Goal: Information Seeking & Learning: Check status

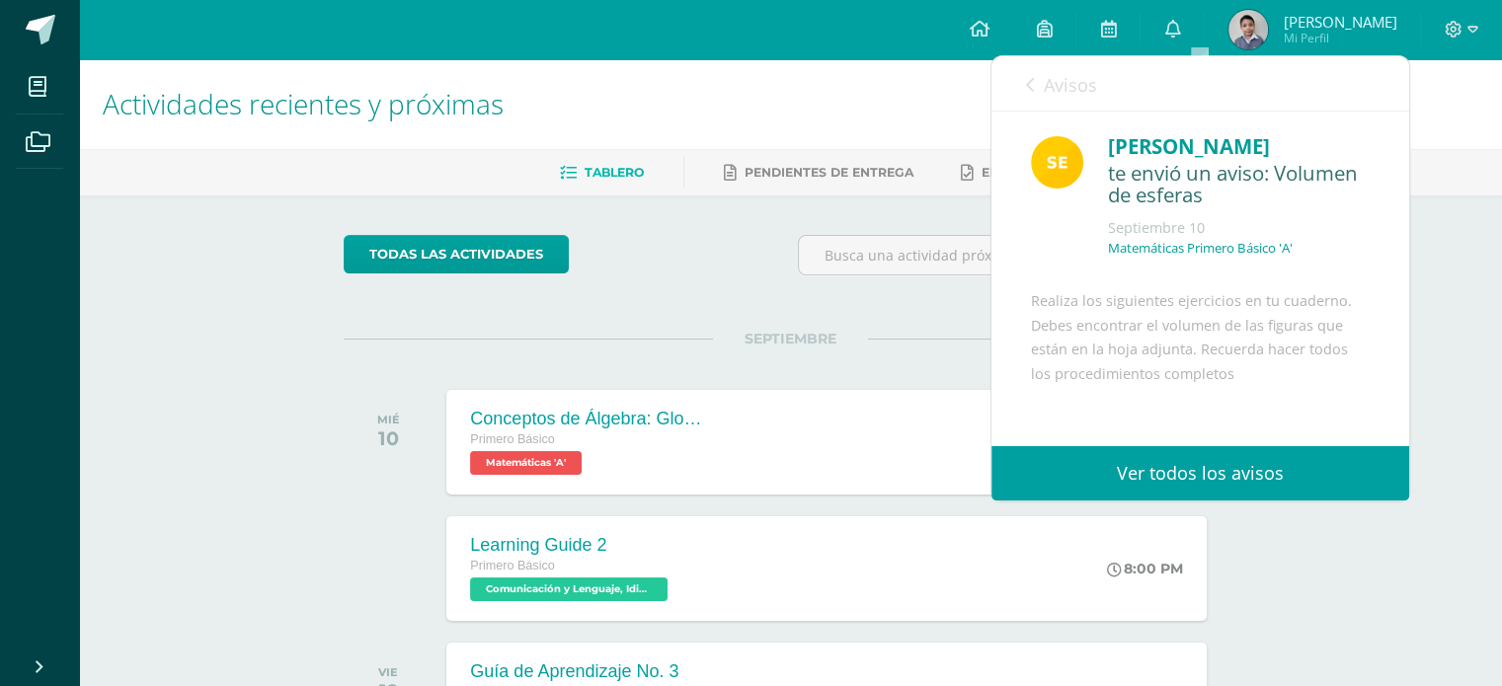
scroll to position [215, 0]
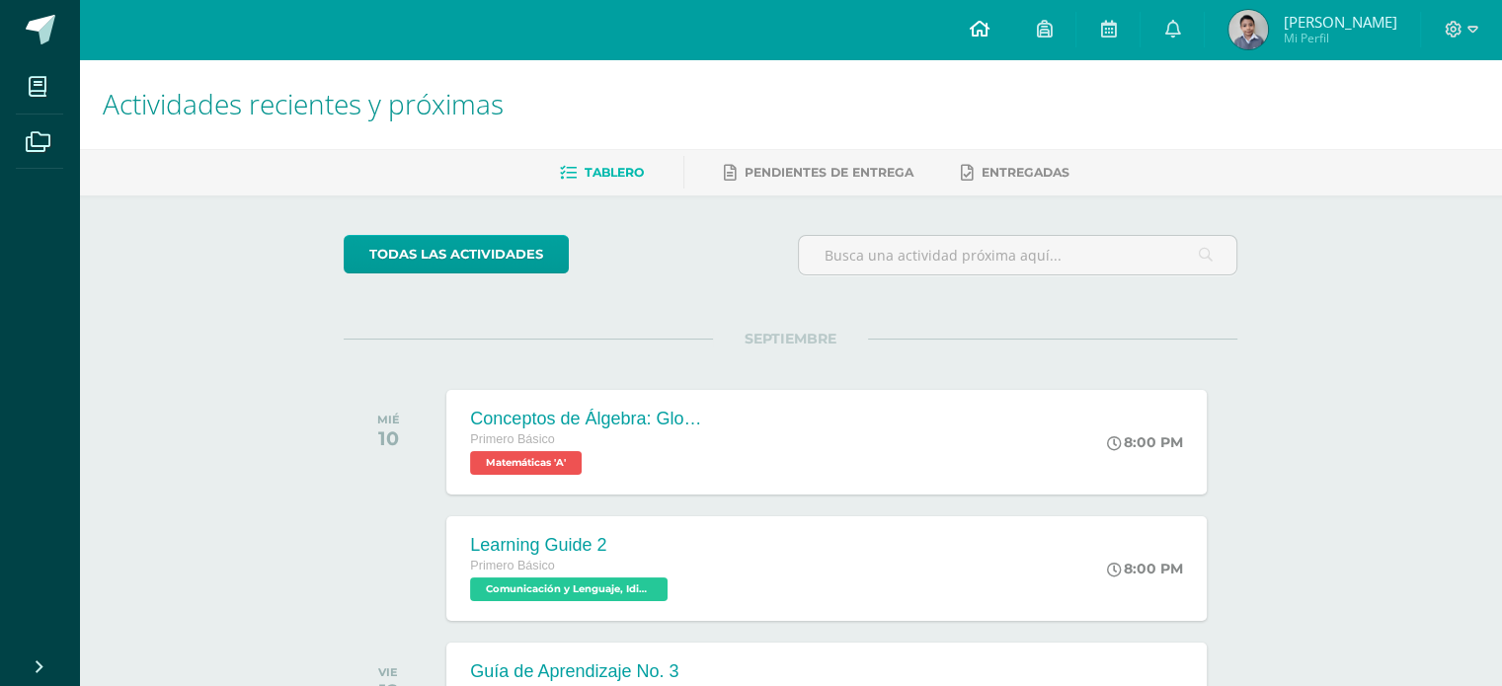
click at [988, 29] on icon at bounding box center [979, 29] width 20 height 18
click at [1180, 31] on icon at bounding box center [1172, 29] width 16 height 18
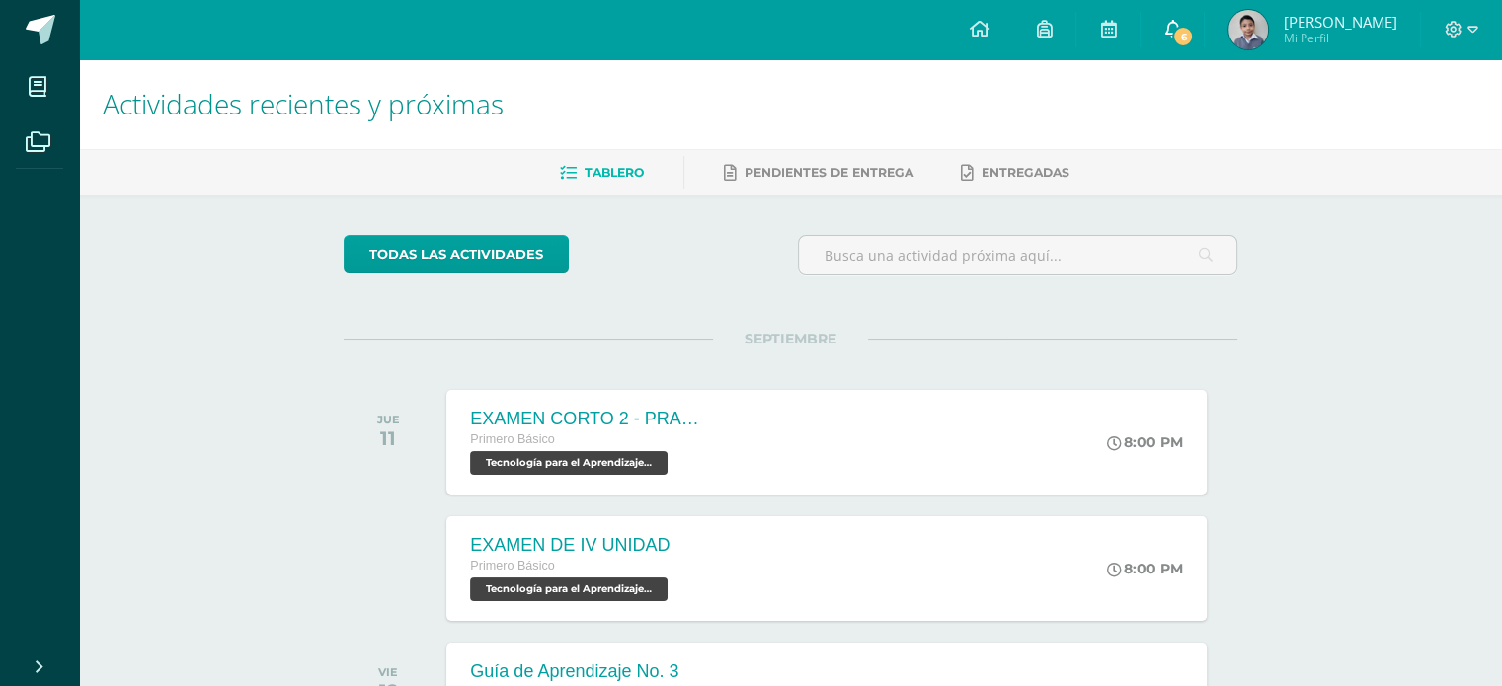
click at [1194, 30] on span "6" at bounding box center [1183, 37] width 22 height 22
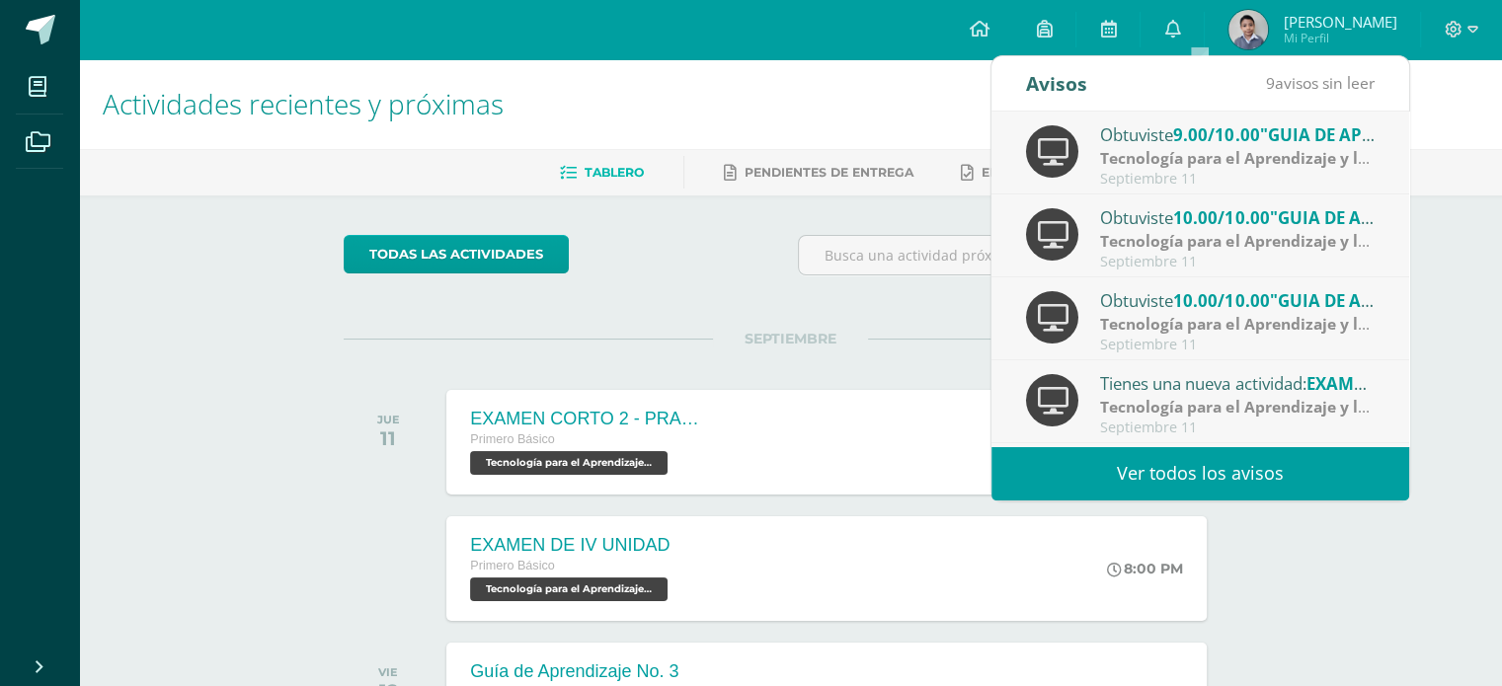
click at [1254, 137] on span "9.00/10.00" at bounding box center [1216, 134] width 86 height 23
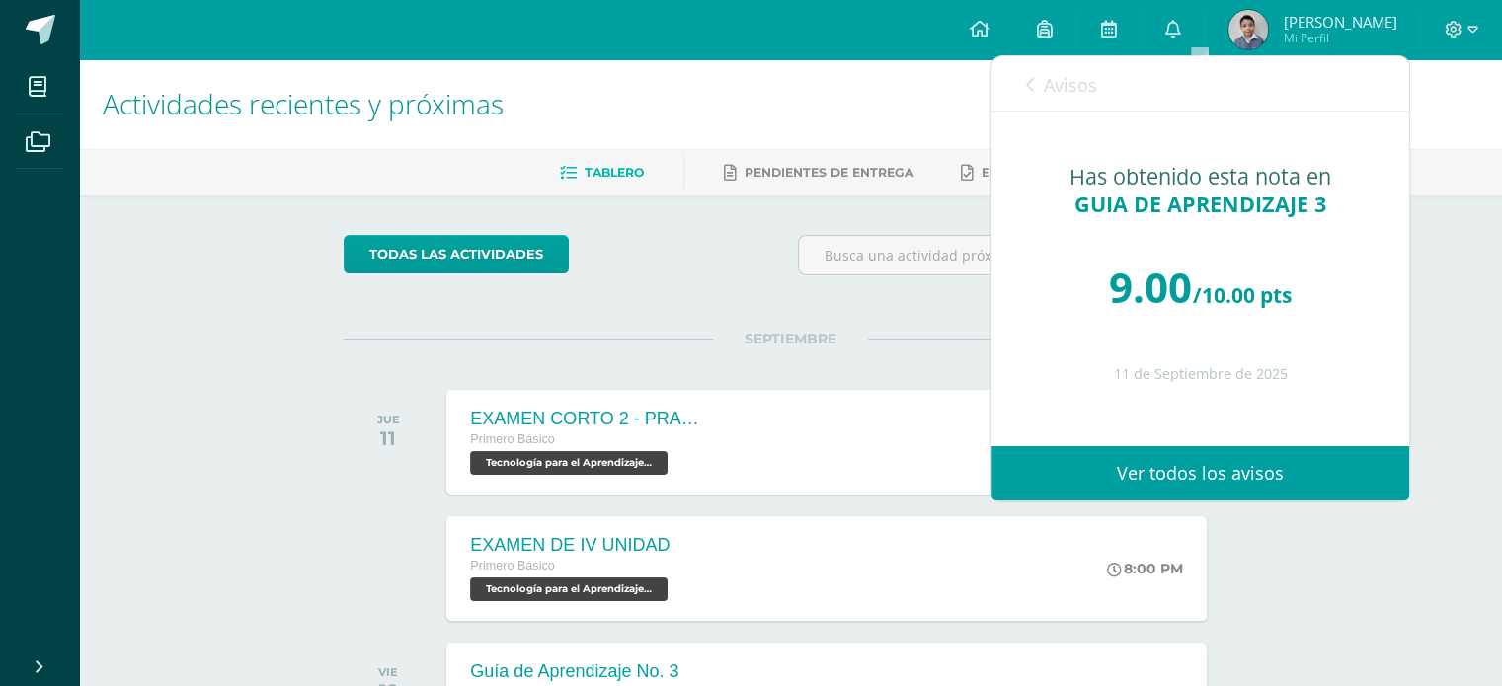
click at [1032, 86] on icon at bounding box center [1030, 85] width 8 height 16
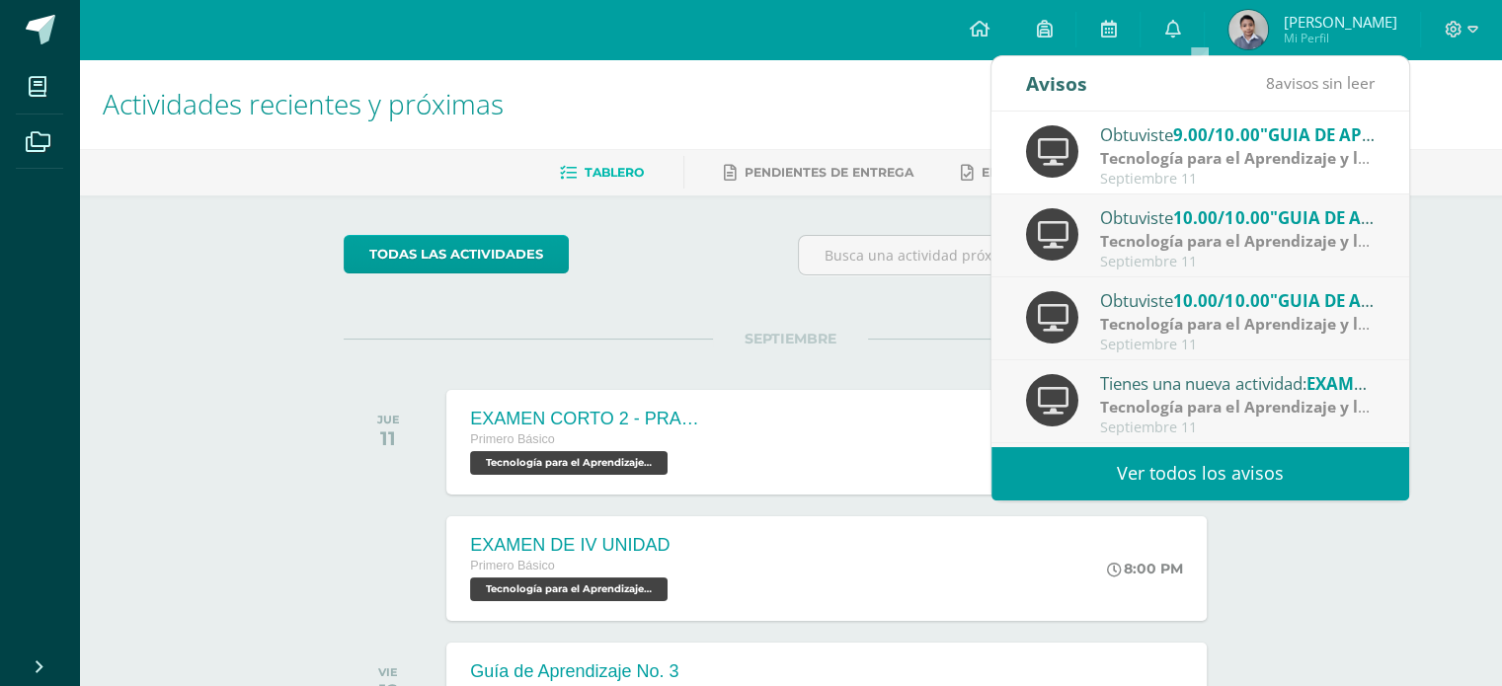
click at [1032, 86] on icon at bounding box center [1030, 85] width 8 height 16
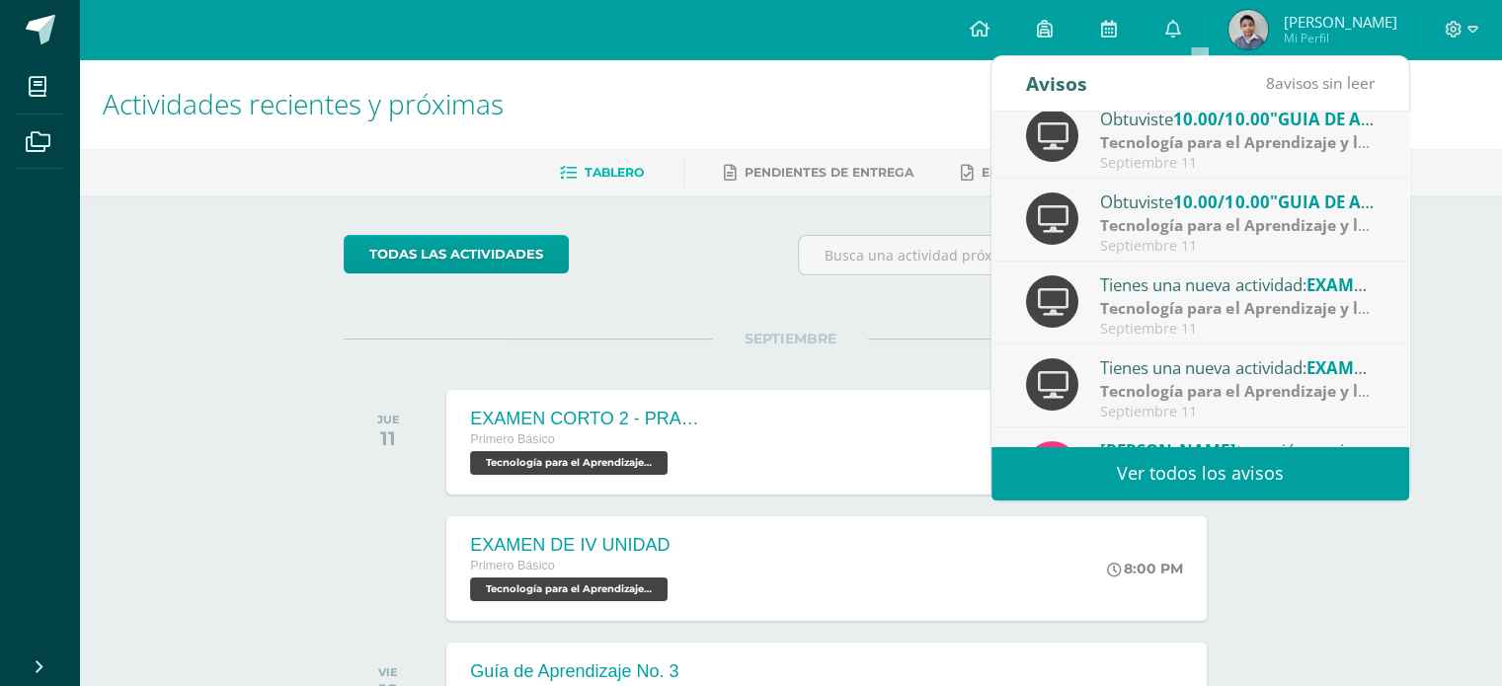
click at [1175, 295] on div "Tienes una nueva actividad: EXAMEN DE IV UNIDAD" at bounding box center [1237, 285] width 275 height 26
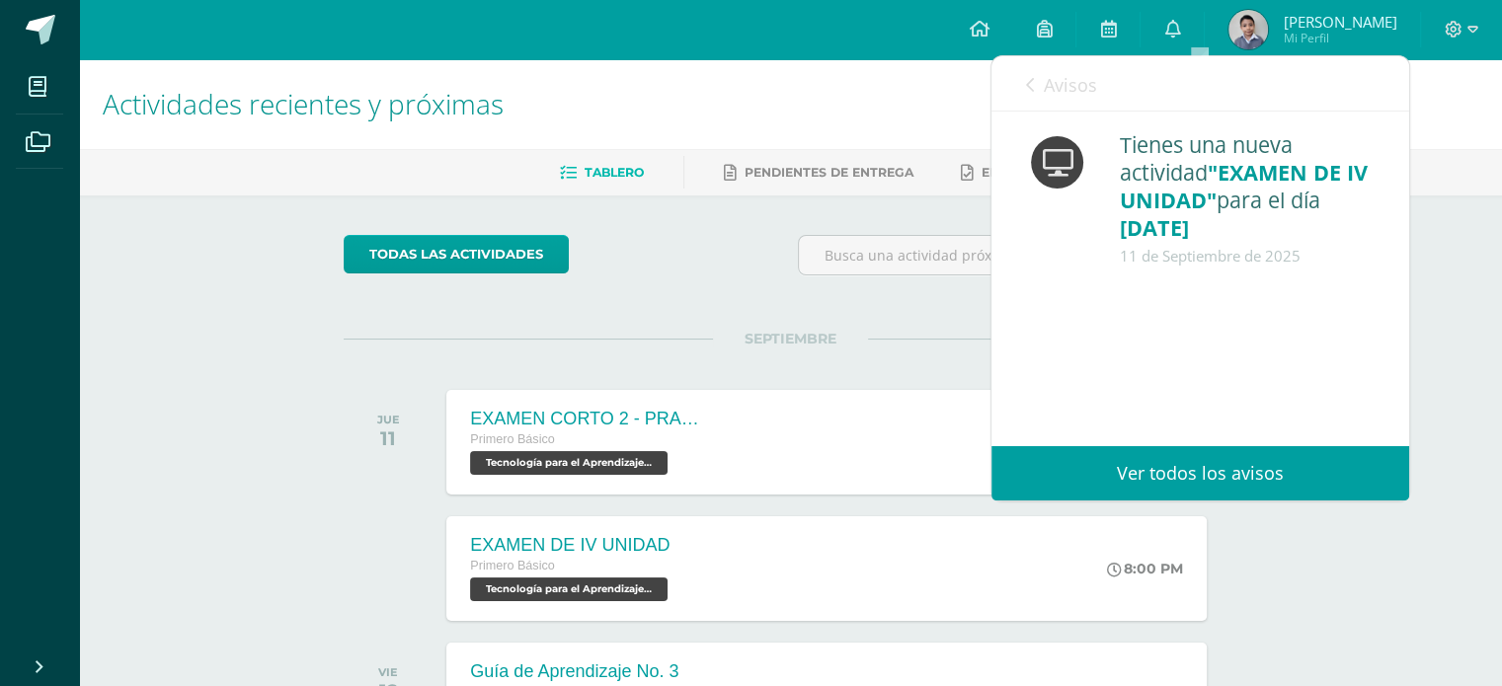
click at [1027, 78] on icon at bounding box center [1030, 85] width 8 height 16
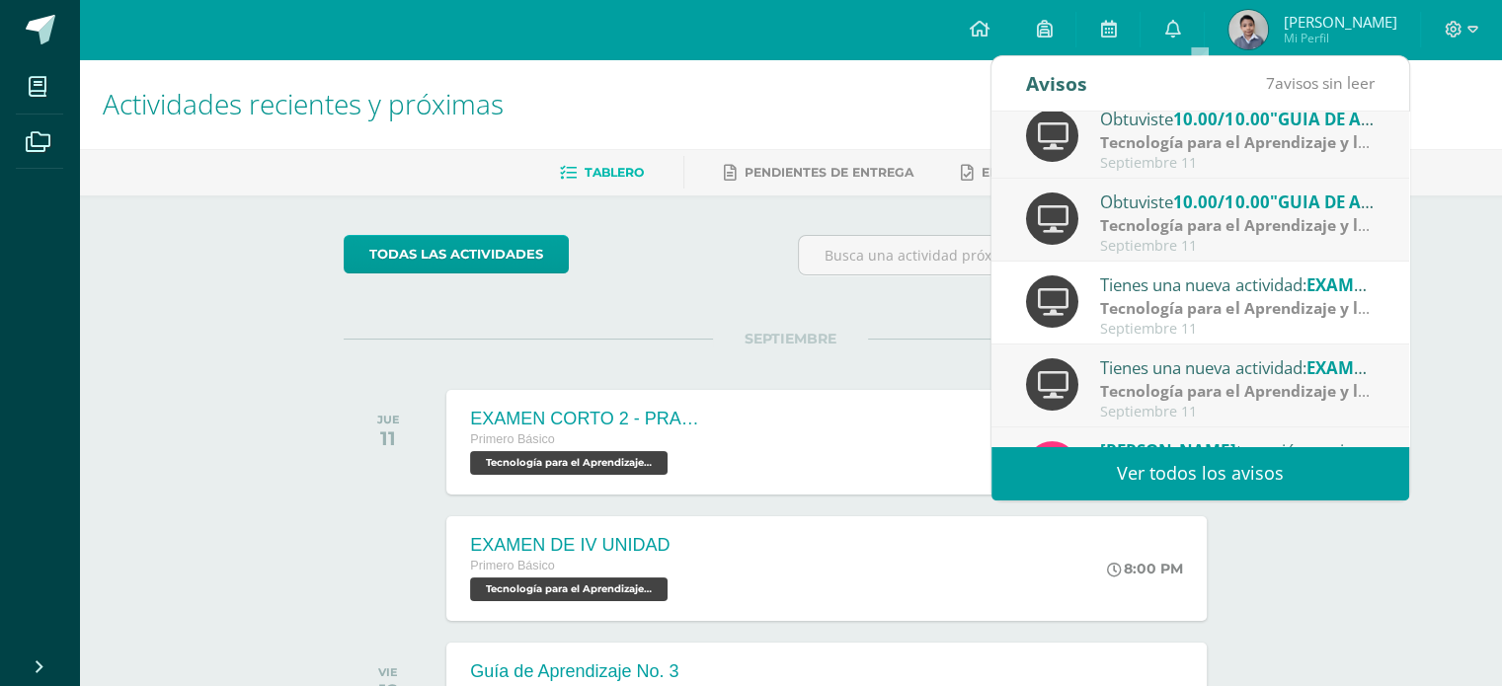
scroll to position [296, 0]
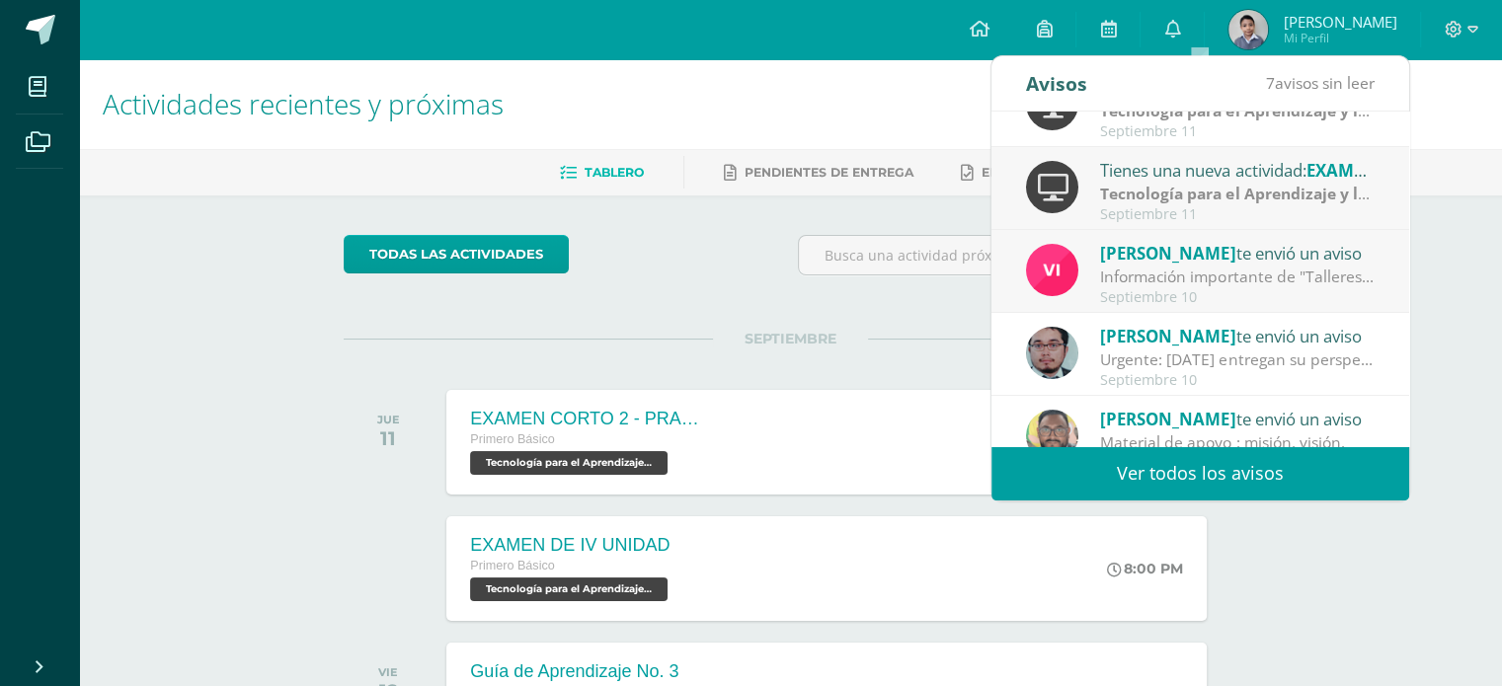
click at [1190, 251] on div "[PERSON_NAME] te envió un aviso" at bounding box center [1237, 253] width 275 height 26
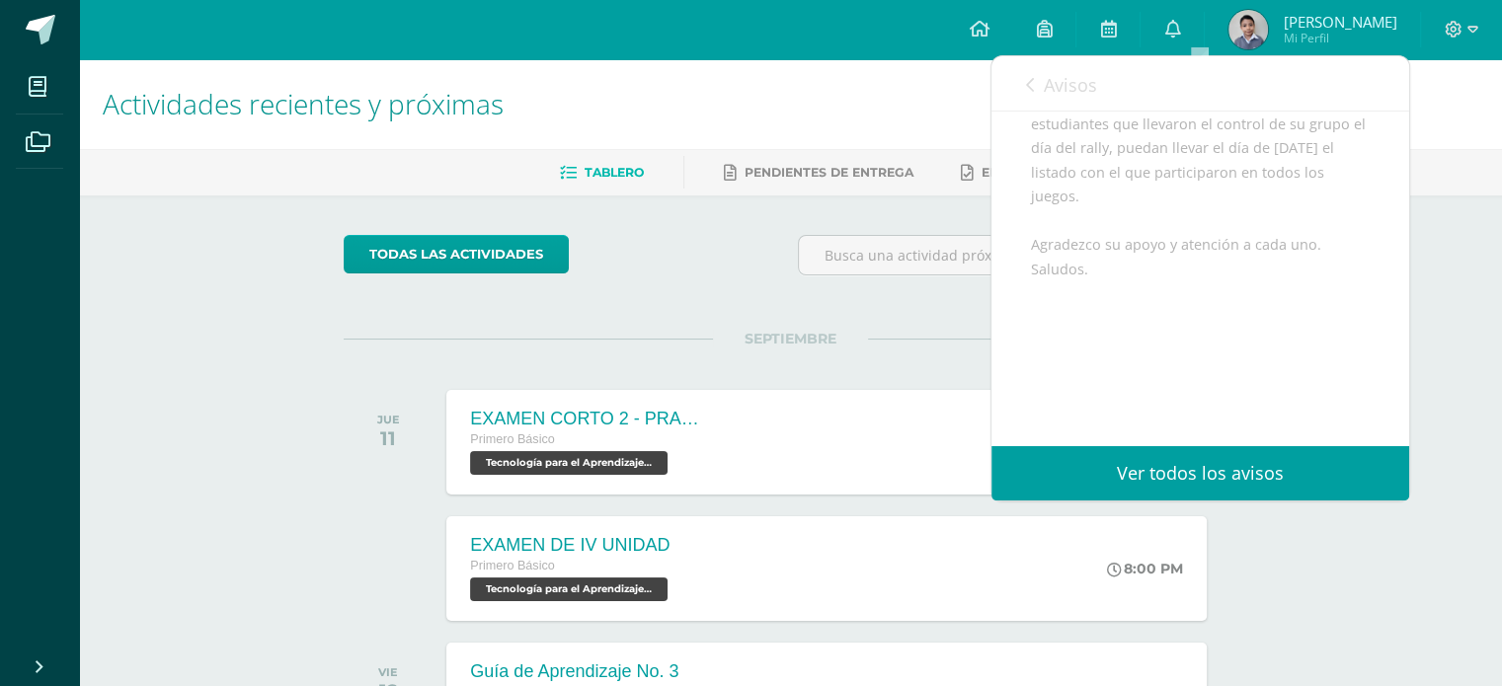
scroll to position [0, 0]
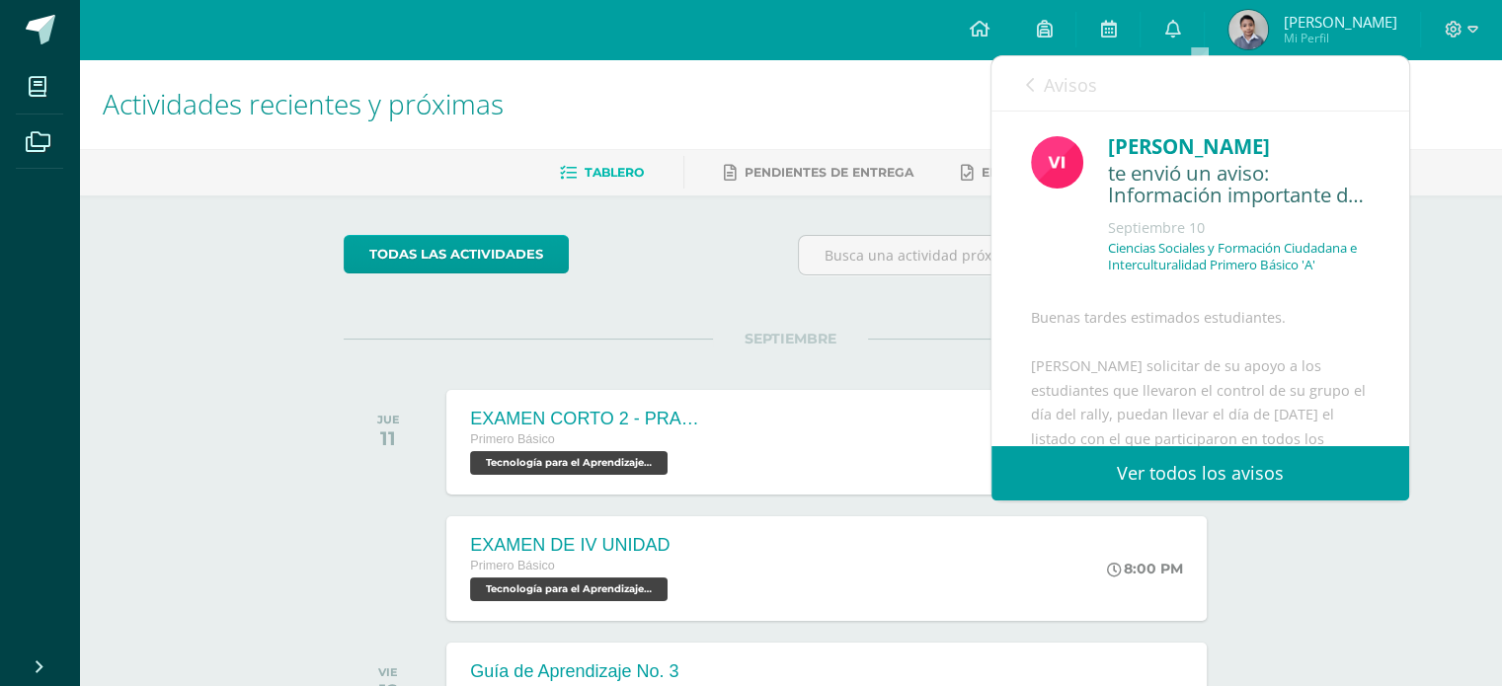
click at [1031, 86] on icon at bounding box center [1030, 85] width 8 height 16
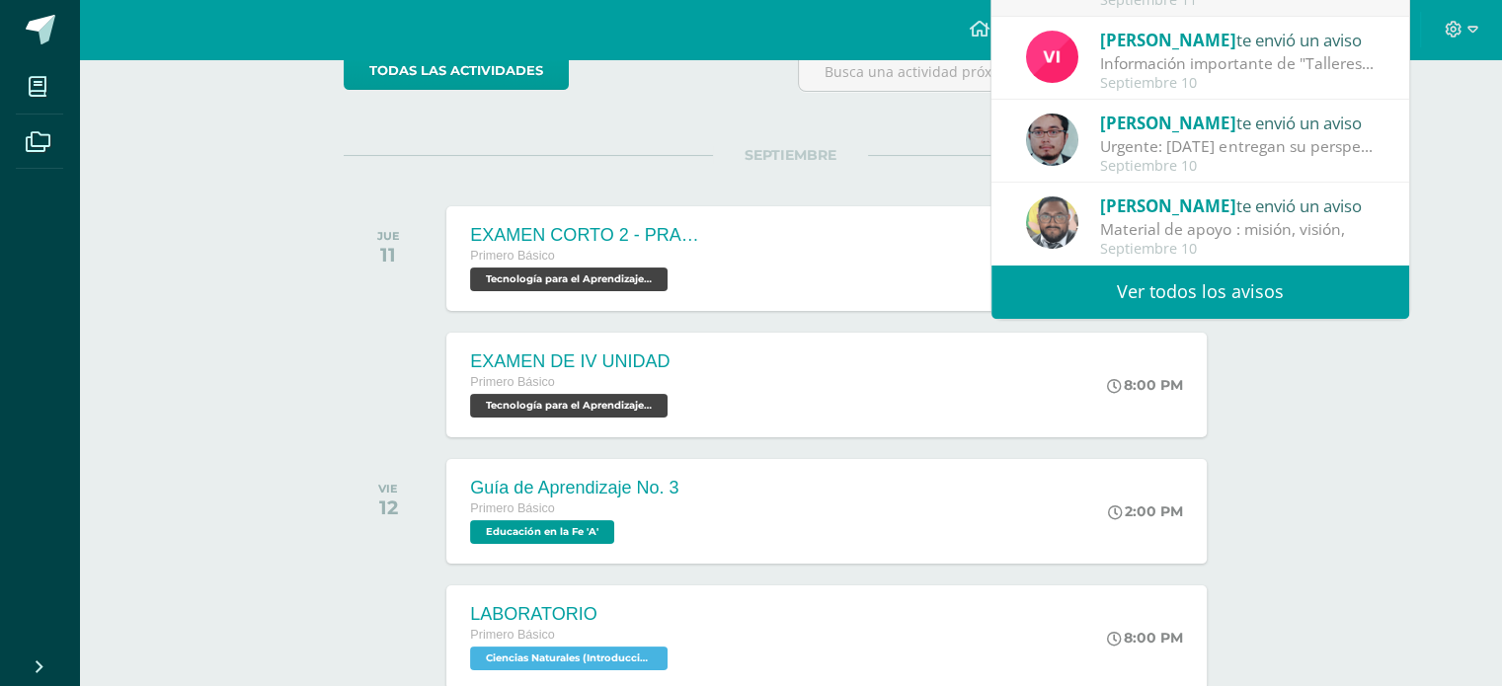
scroll to position [197, 0]
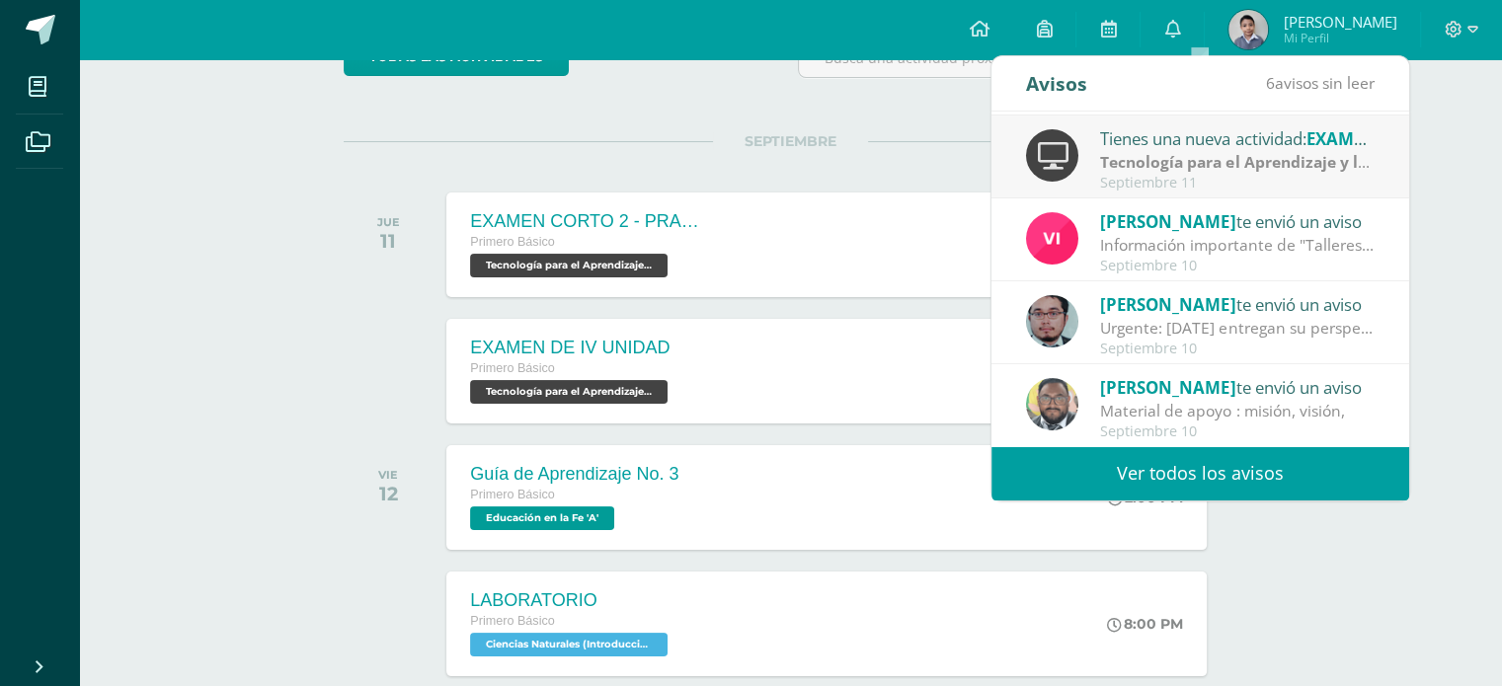
click at [1182, 380] on div "[PERSON_NAME] te envió un aviso" at bounding box center [1237, 387] width 275 height 26
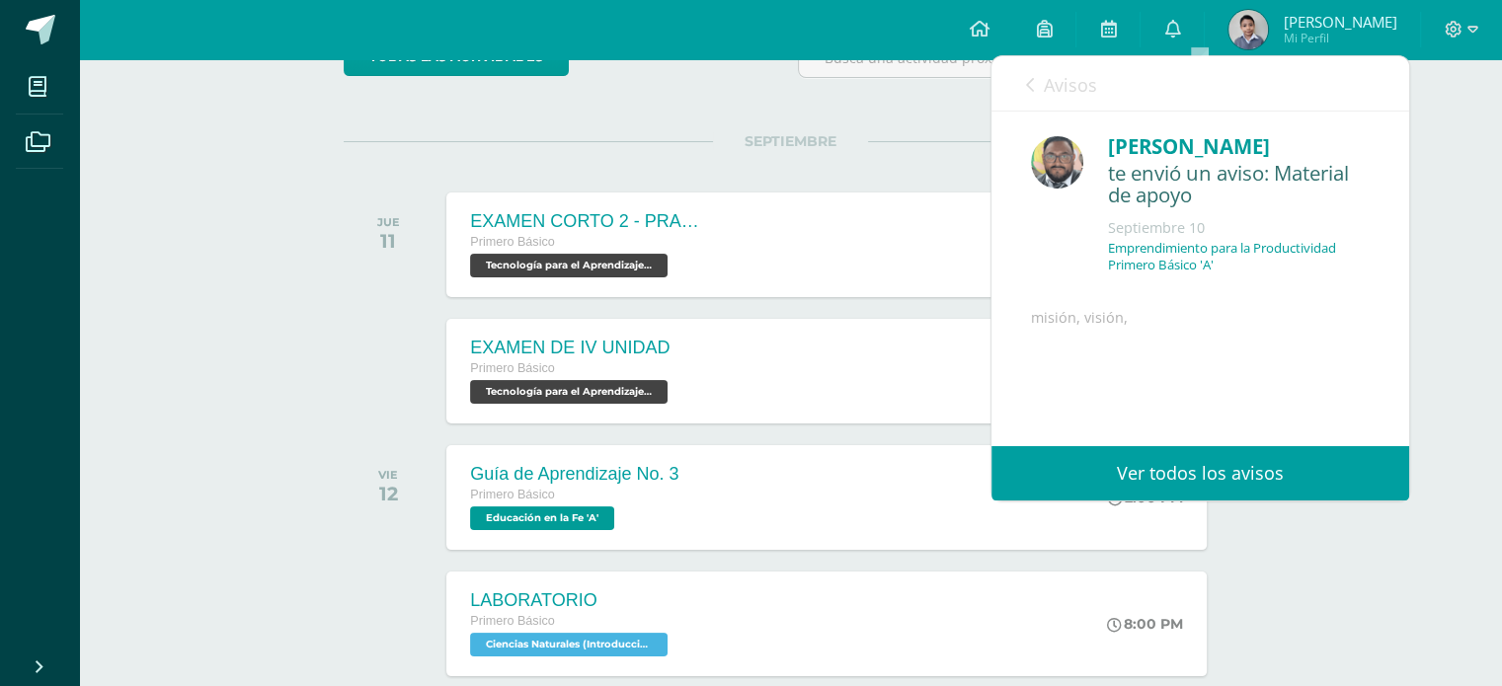
scroll to position [159, 0]
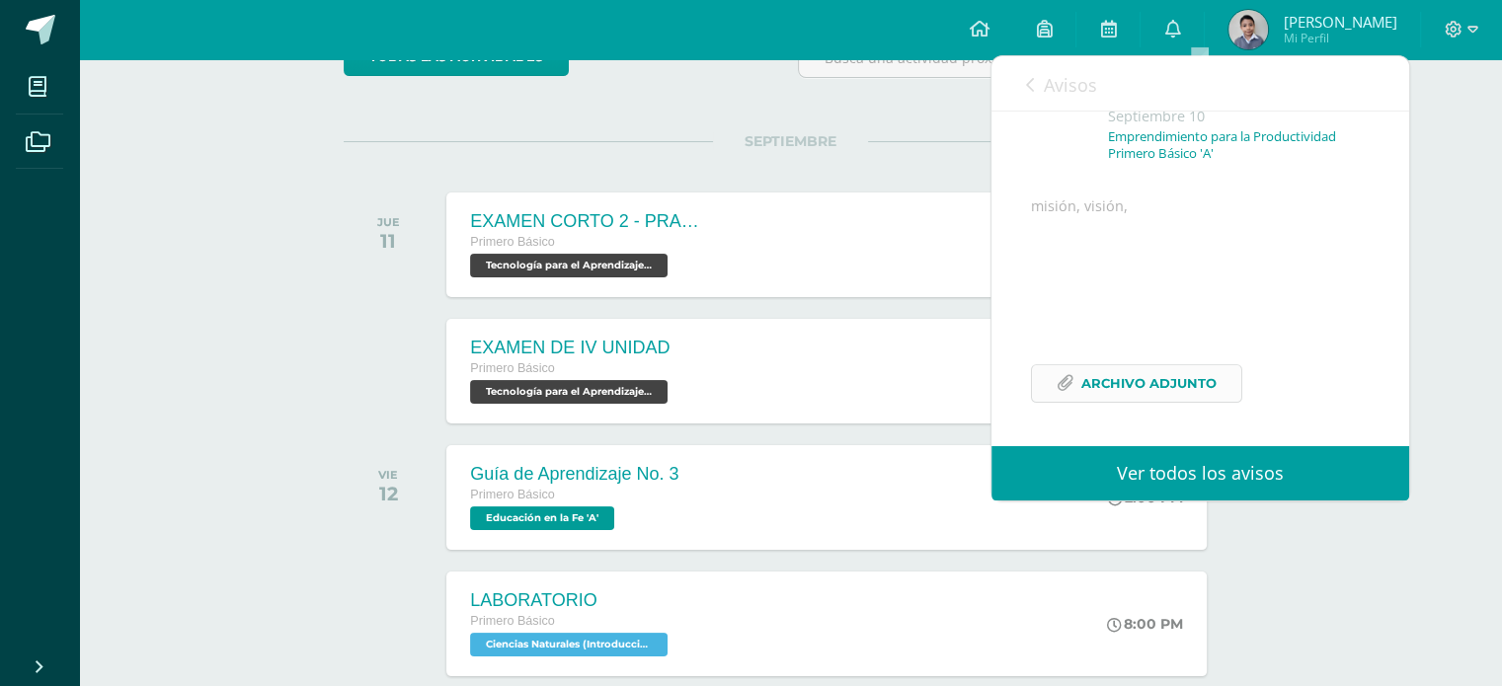
click at [1130, 382] on span "Archivo Adjunto" at bounding box center [1148, 383] width 135 height 37
click at [1321, 248] on div "misión, visión, Archivo Adjunto" at bounding box center [1200, 311] width 339 height 232
